Goal: Task Accomplishment & Management: Manage account settings

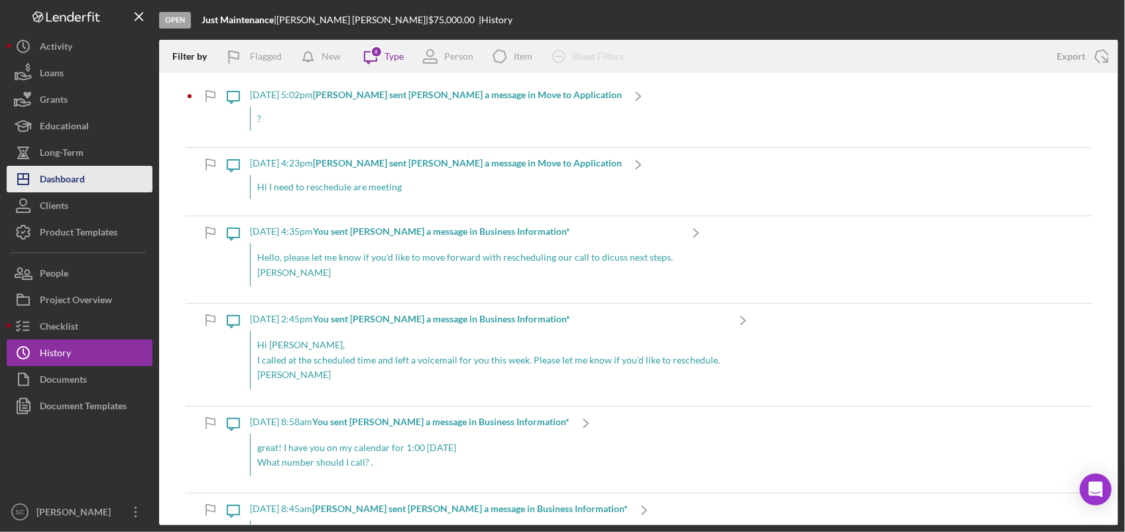
click at [66, 170] on div "Dashboard" at bounding box center [62, 181] width 45 height 30
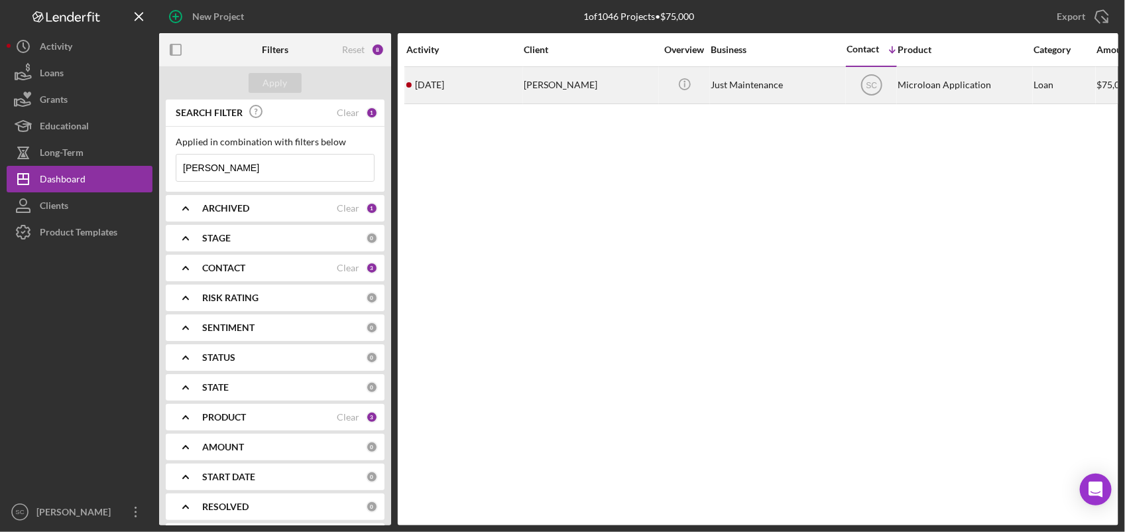
click at [486, 80] on div "[DATE] [PERSON_NAME]" at bounding box center [464, 85] width 116 height 35
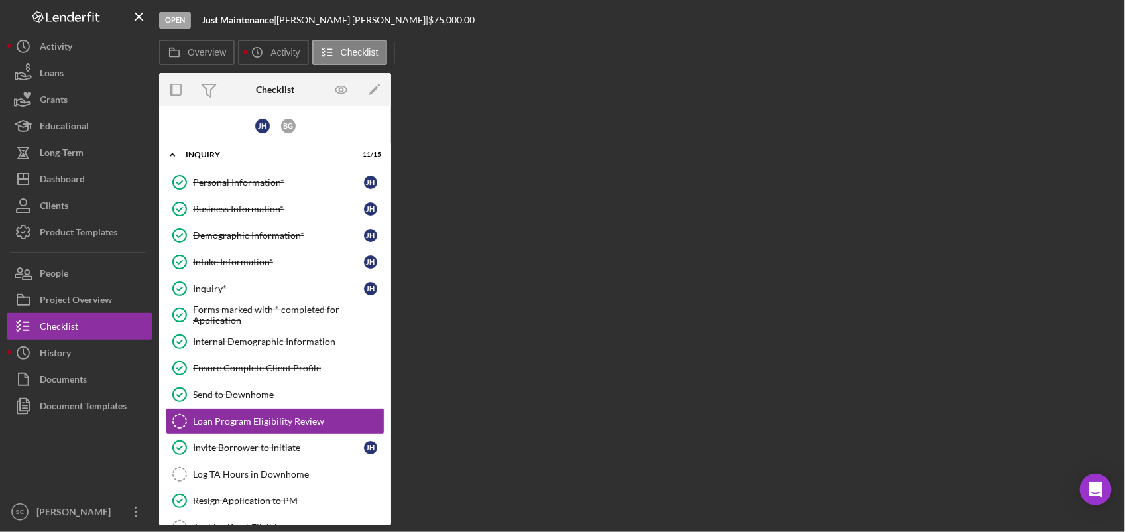
scroll to position [107, 0]
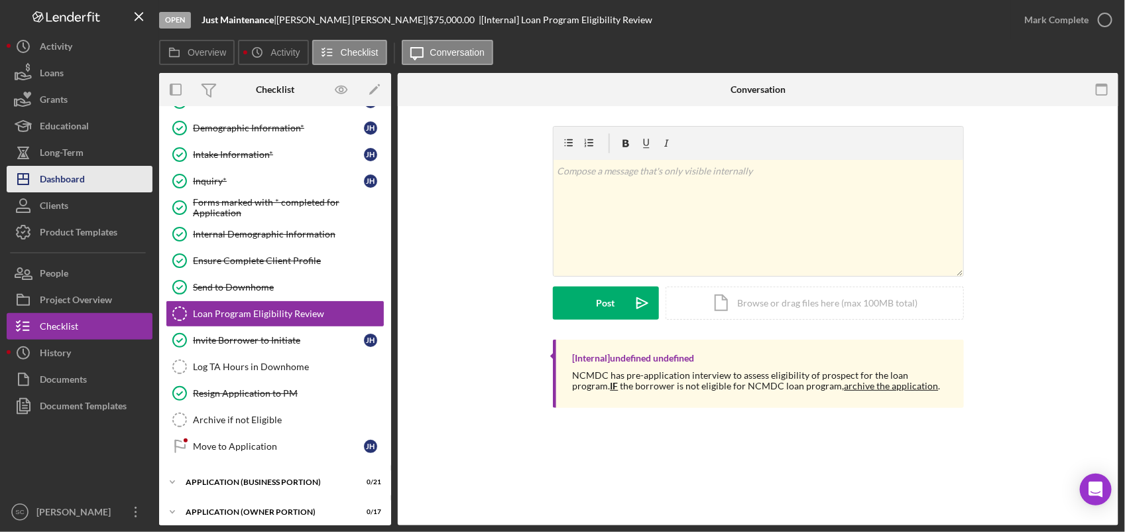
click at [98, 179] on button "Icon/Dashboard Dashboard" at bounding box center [80, 179] width 146 height 27
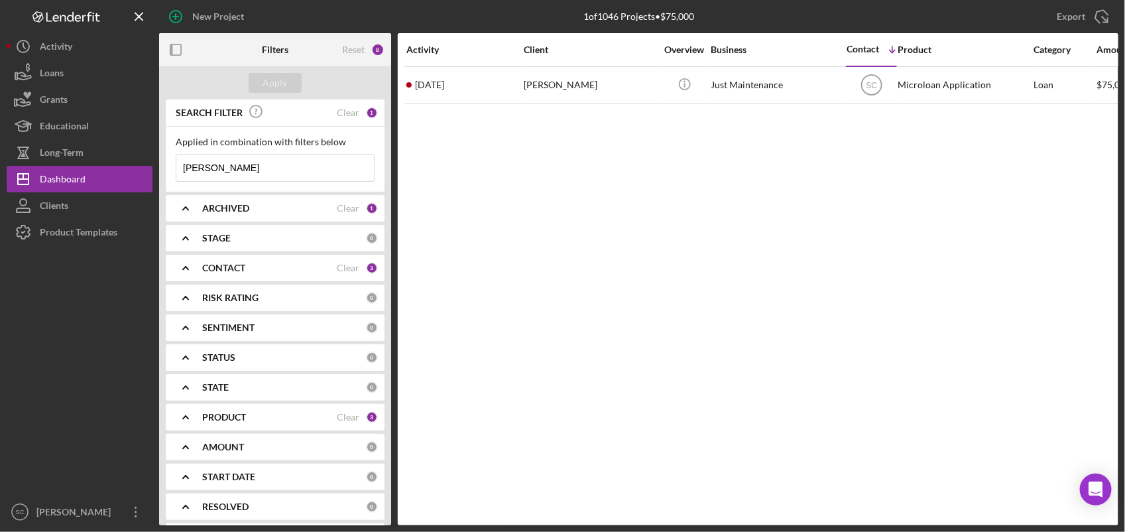
drag, startPoint x: 220, startPoint y: 161, endPoint x: 164, endPoint y: 166, distance: 55.9
click at [164, 164] on div "SEARCH FILTER Clear 1 Applied in combination with filters below joey Icon/Menu …" at bounding box center [275, 312] width 232 height 426
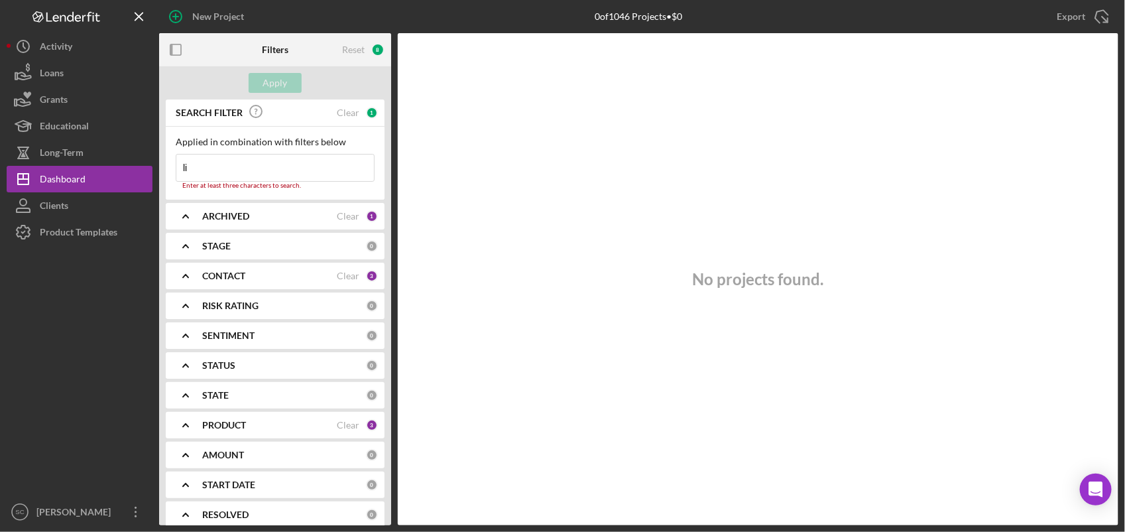
type input "l"
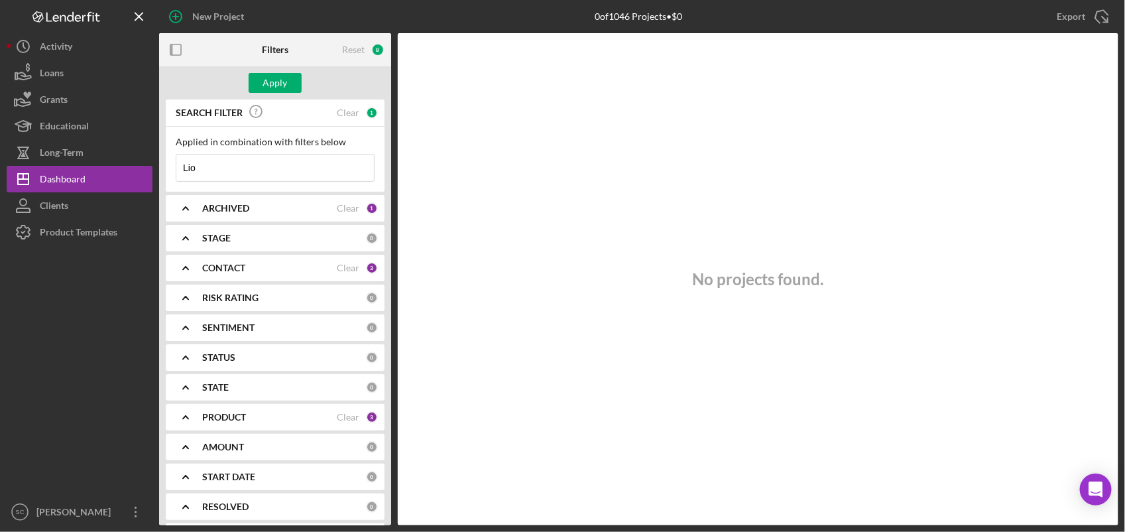
type input "Lion"
drag, startPoint x: 208, startPoint y: 160, endPoint x: 153, endPoint y: 161, distance: 54.4
click at [153, 161] on div "New Project 0 of 1046 Projects • $0 joey Export Icon/Export Filters Reset 8 App…" at bounding box center [563, 262] width 1112 height 525
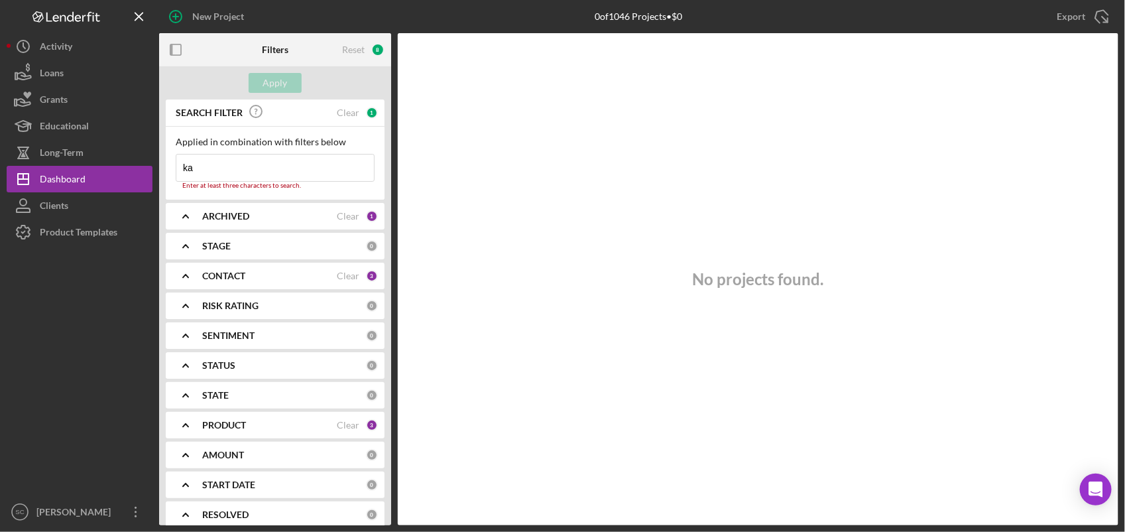
type input "k"
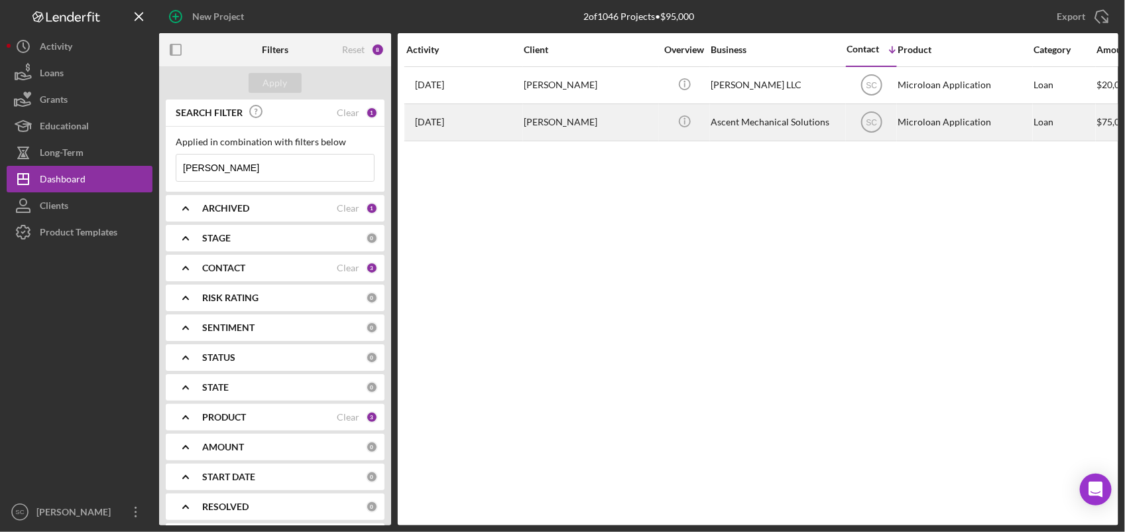
type input "[PERSON_NAME]"
click at [617, 124] on div "[PERSON_NAME]" at bounding box center [590, 122] width 133 height 35
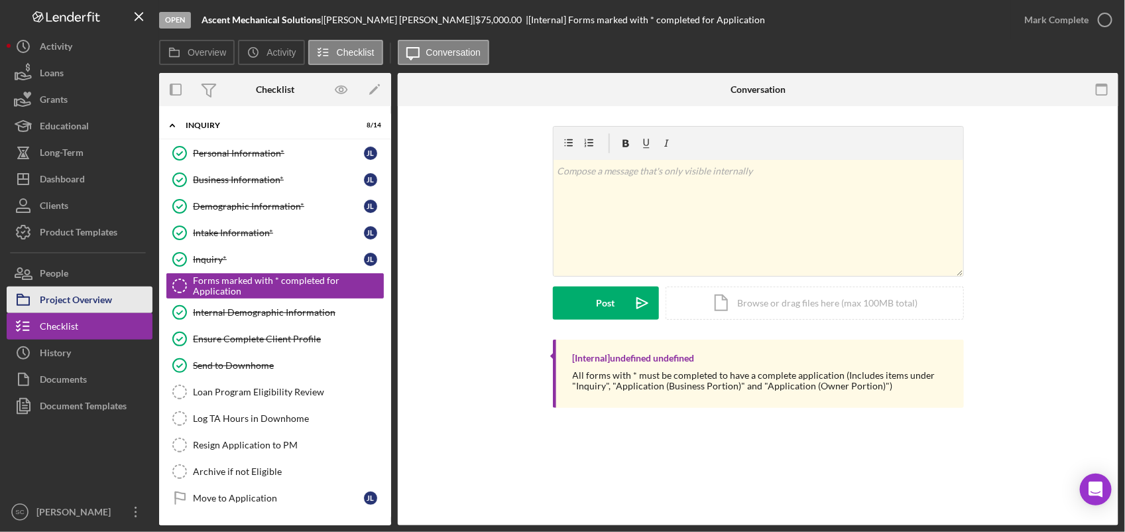
click at [61, 294] on div "Project Overview" at bounding box center [76, 301] width 72 height 30
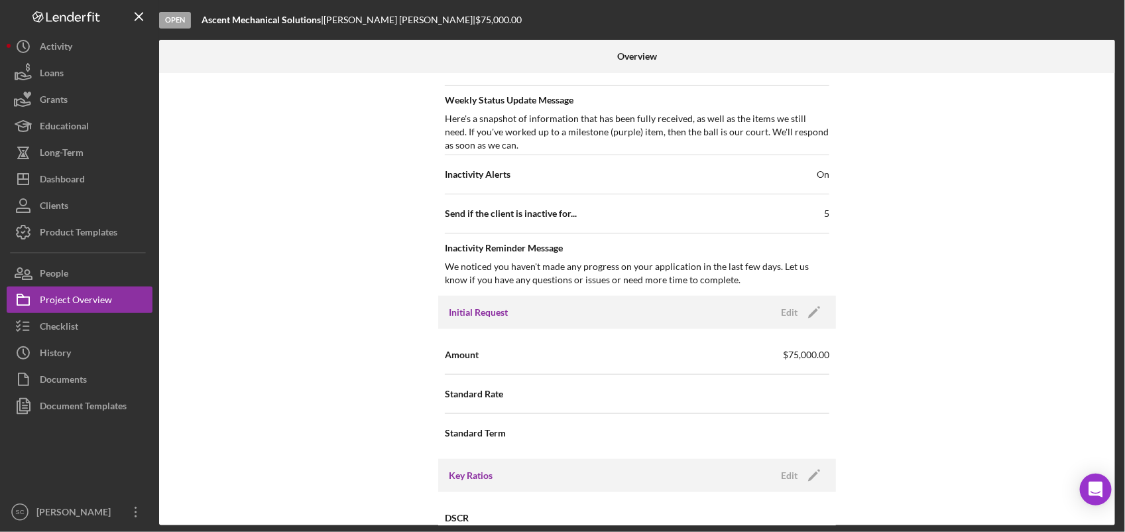
scroll to position [580, 0]
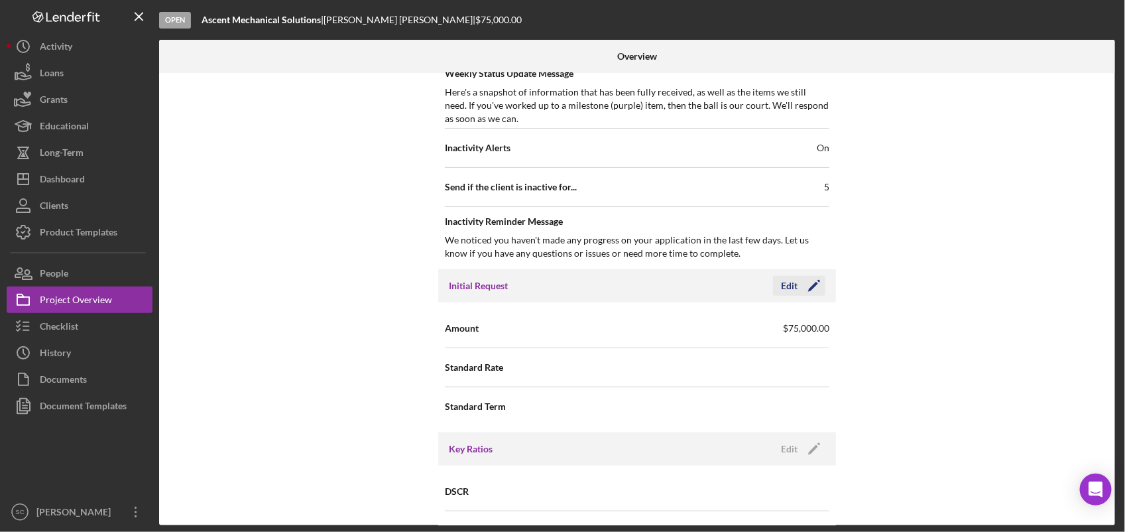
click at [808, 288] on icon "Icon/Edit" at bounding box center [814, 285] width 33 height 33
drag, startPoint x: 741, startPoint y: 336, endPoint x: 597, endPoint y: 345, distance: 144.9
click at [597, 345] on div "Amount $75,000" at bounding box center [637, 328] width 385 height 33
type input "$50,000"
click at [790, 290] on icon "button" at bounding box center [777, 285] width 33 height 33
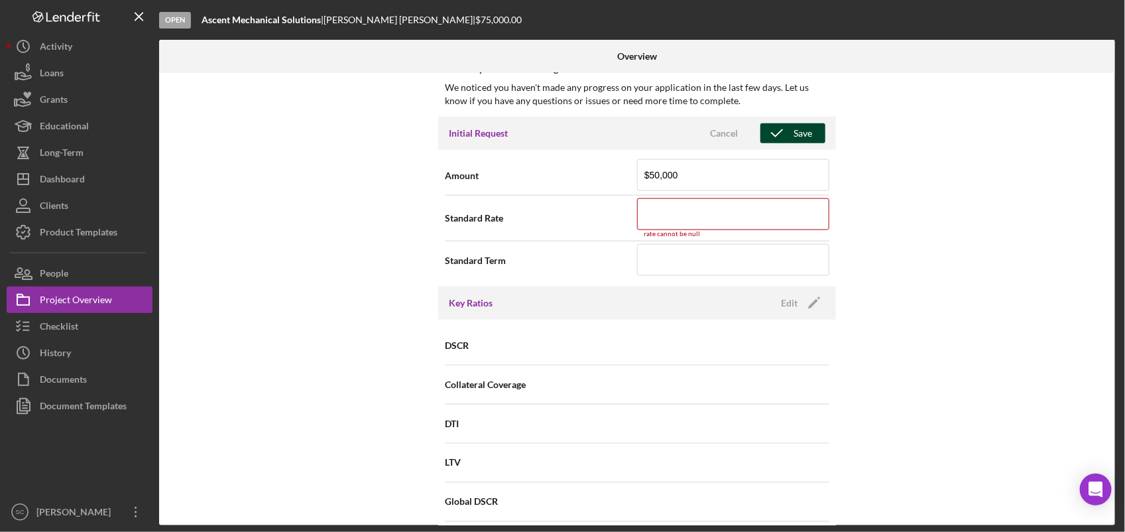
scroll to position [694, 0]
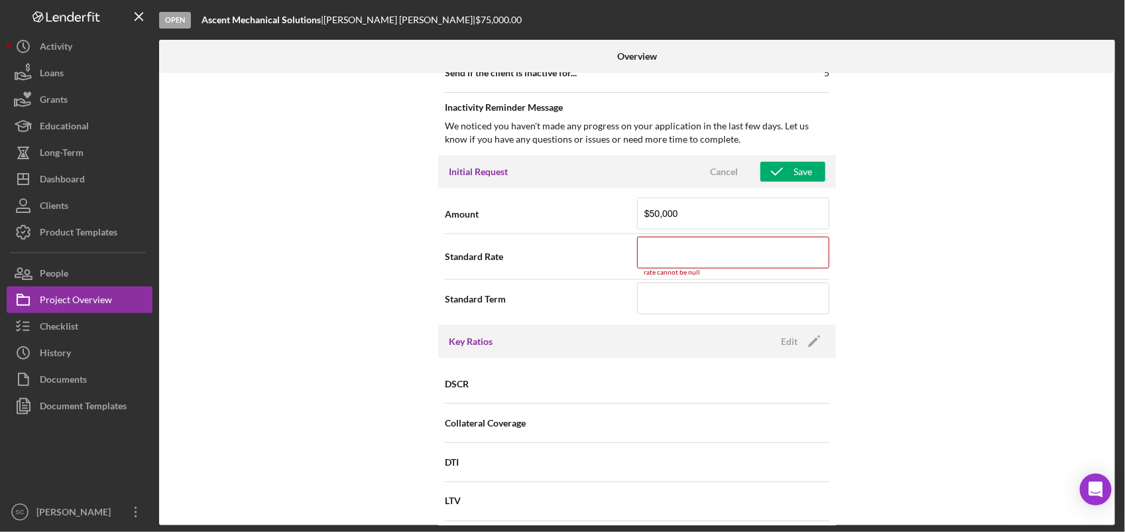
click at [936, 222] on div "Internal Workflow Stage Open Icon/Dropdown Arrow Archive (can unarchive later i…" at bounding box center [637, 299] width 956 height 452
click at [708, 253] on input at bounding box center [733, 253] width 192 height 32
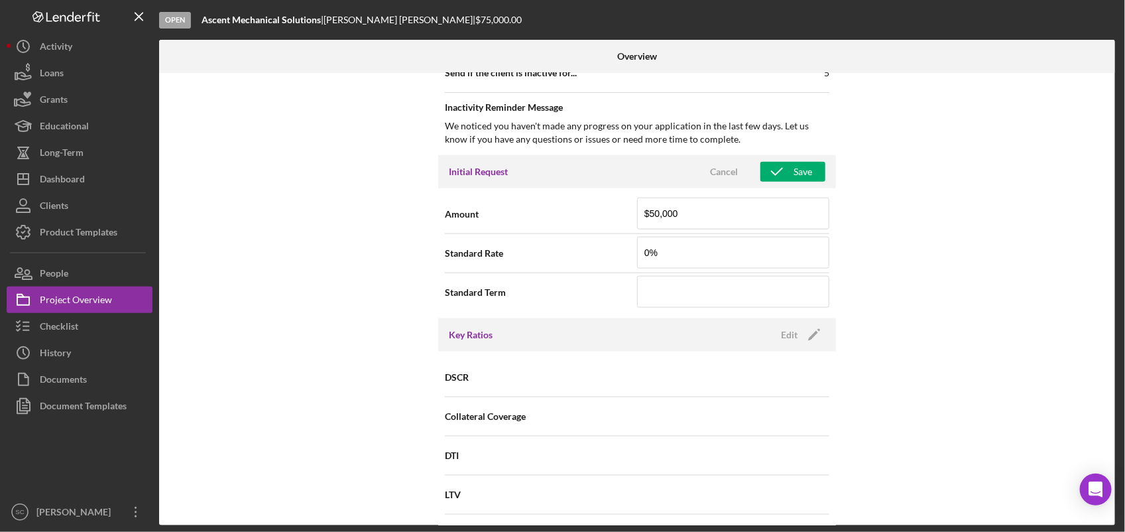
type input "0.000%"
click at [897, 240] on div "Internal Workflow Stage Open Icon/Dropdown Arrow Archive (can unarchive later i…" at bounding box center [637, 299] width 956 height 452
click at [800, 169] on div "Save" at bounding box center [803, 172] width 19 height 20
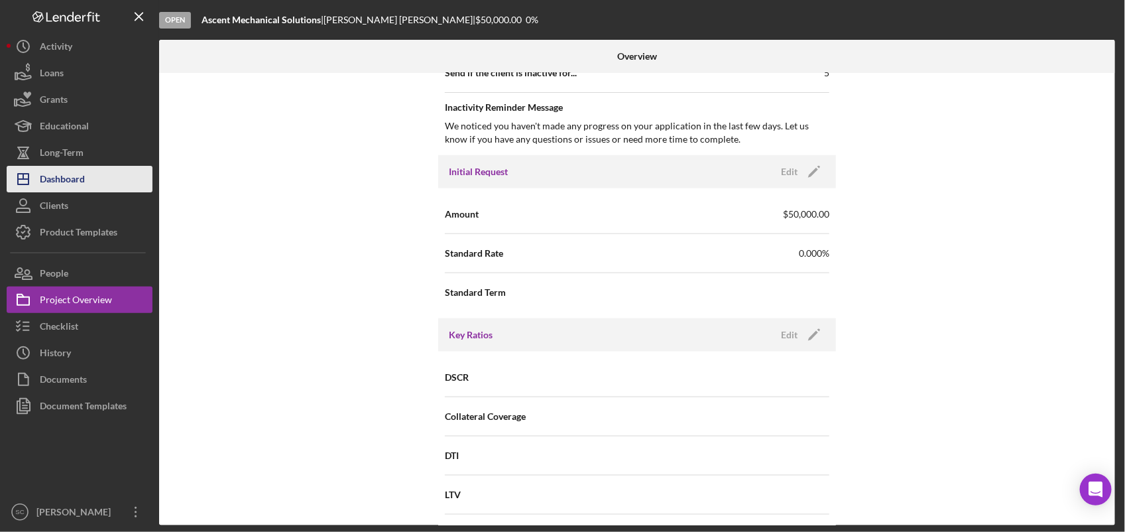
scroll to position [0, 0]
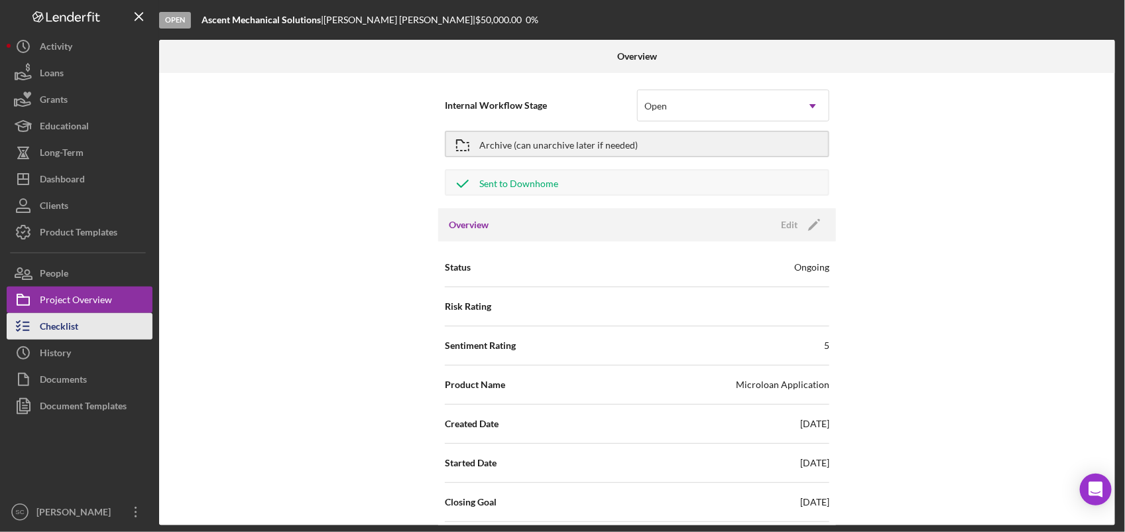
click at [44, 332] on div "Checklist" at bounding box center [59, 328] width 38 height 30
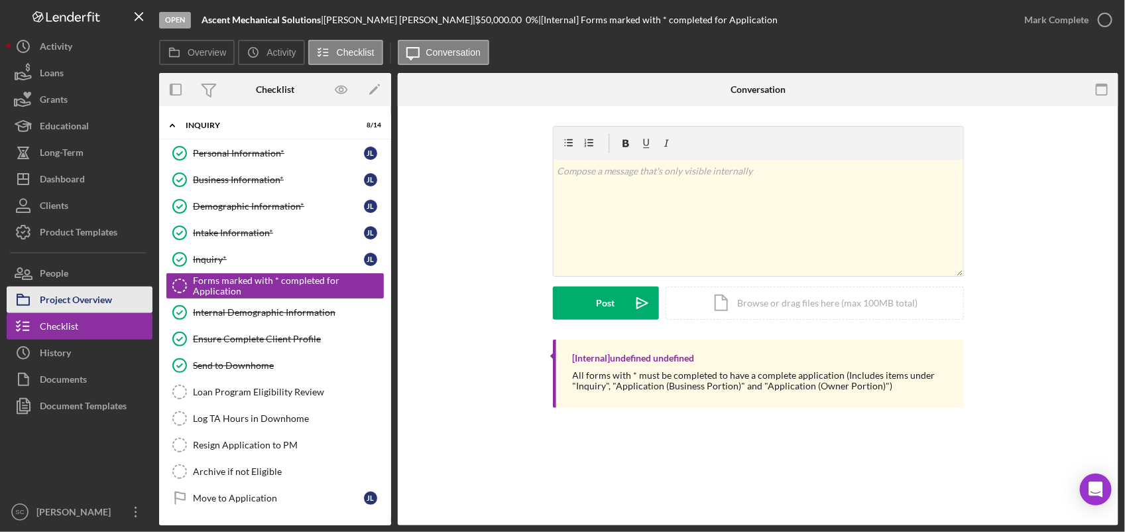
click at [86, 297] on div "Project Overview" at bounding box center [76, 301] width 72 height 30
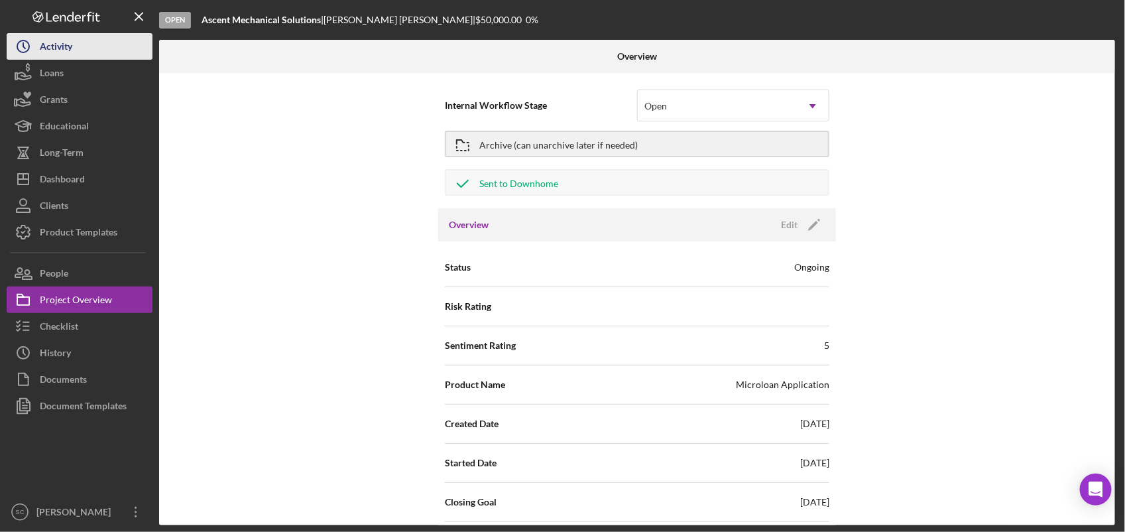
click at [97, 38] on button "Icon/History Activity" at bounding box center [80, 46] width 146 height 27
